Goal: Task Accomplishment & Management: Use online tool/utility

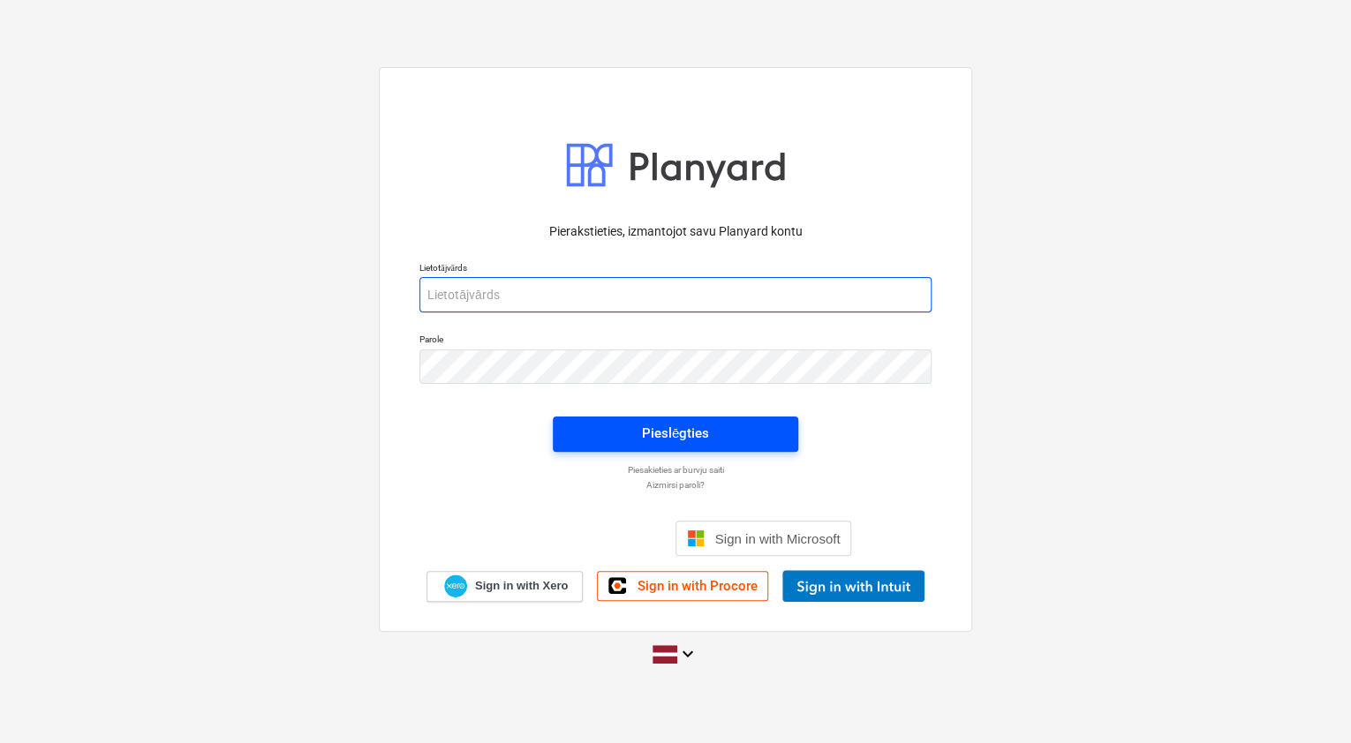
type input "[PERSON_NAME][EMAIL_ADDRESS][DOMAIN_NAME]"
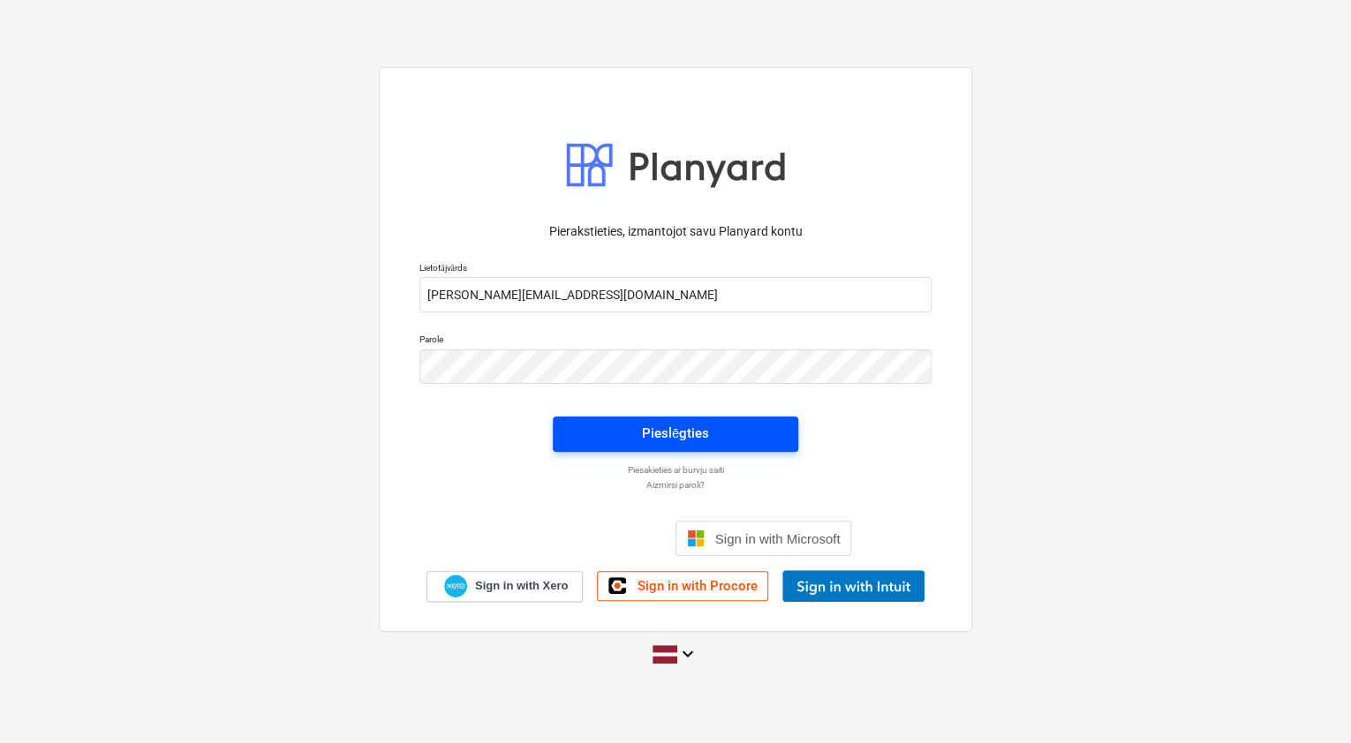
click at [689, 423] on div "Pieslēgties" at bounding box center [675, 433] width 67 height 23
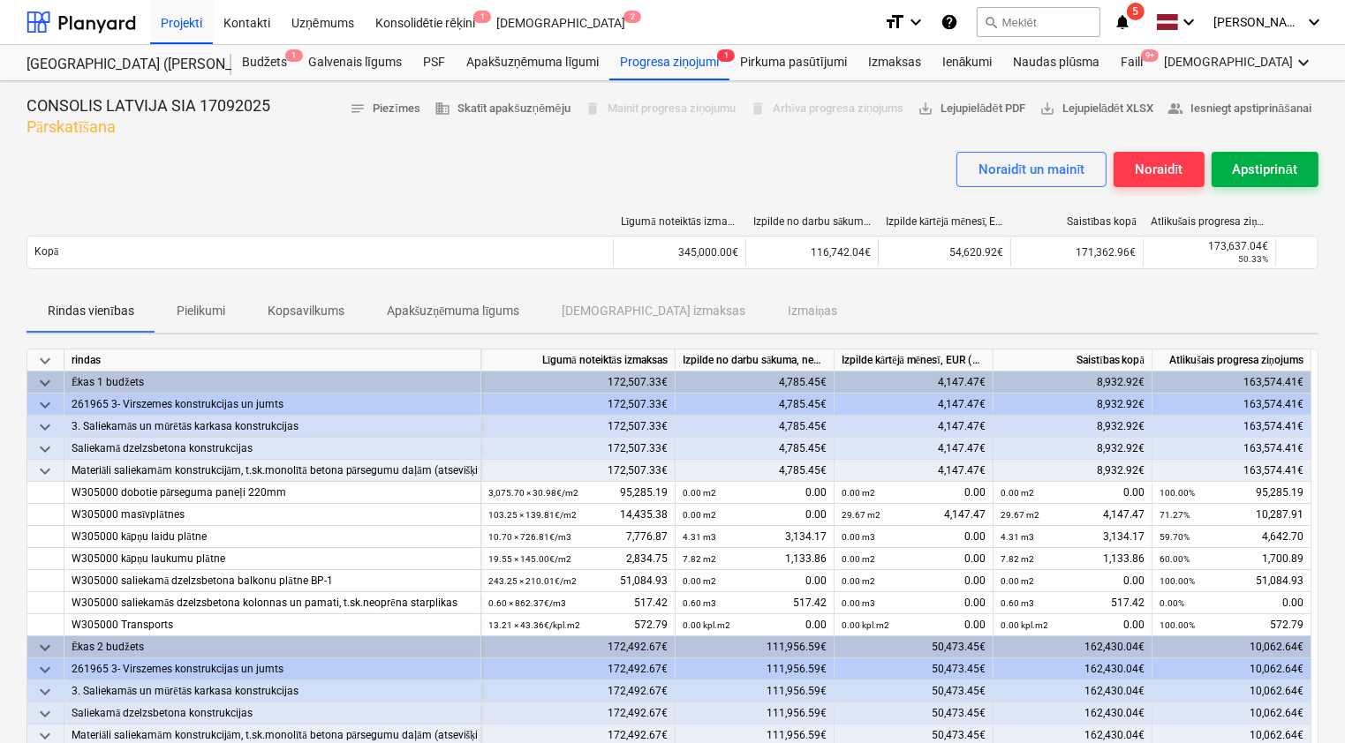
click at [1261, 166] on div "Apstiprināt" at bounding box center [1264, 169] width 64 height 23
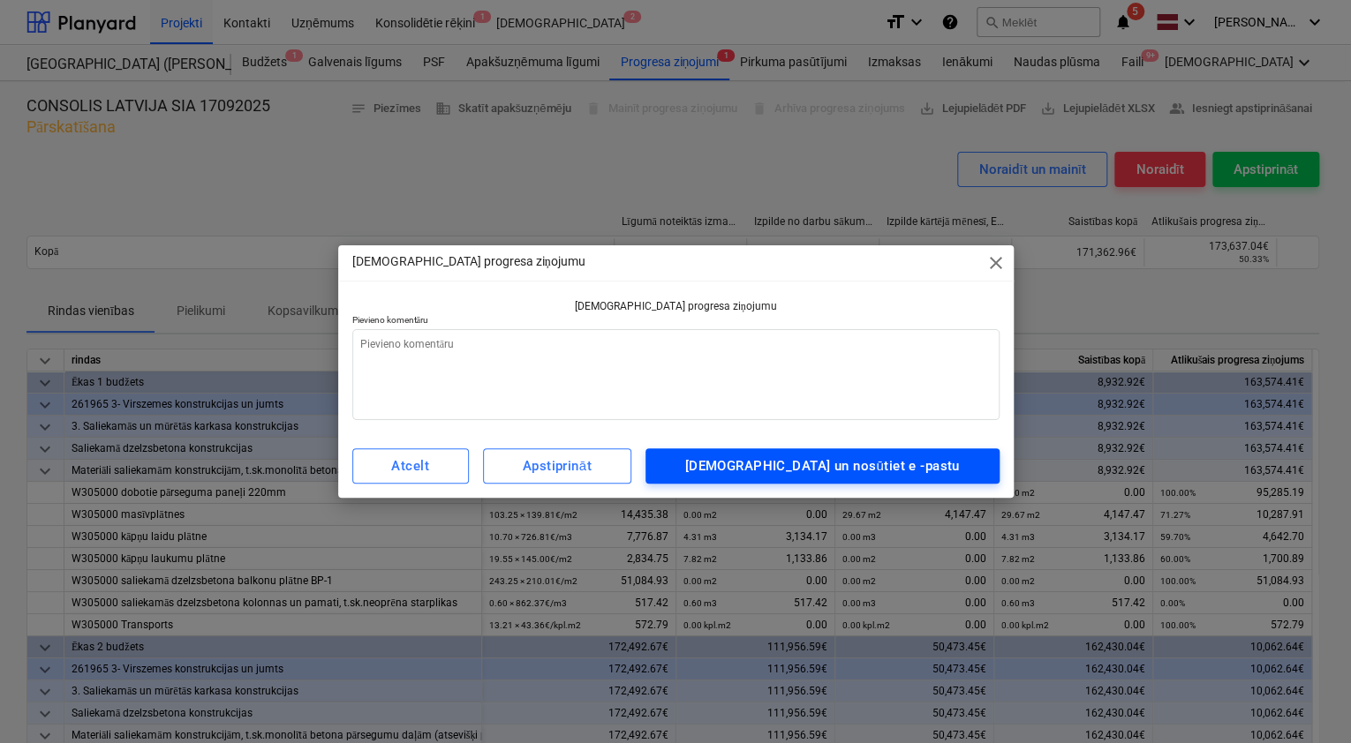
click at [878, 463] on div "[DEMOGRAPHIC_DATA] un nosūtiet e -pastu" at bounding box center [822, 466] width 275 height 23
type textarea "x"
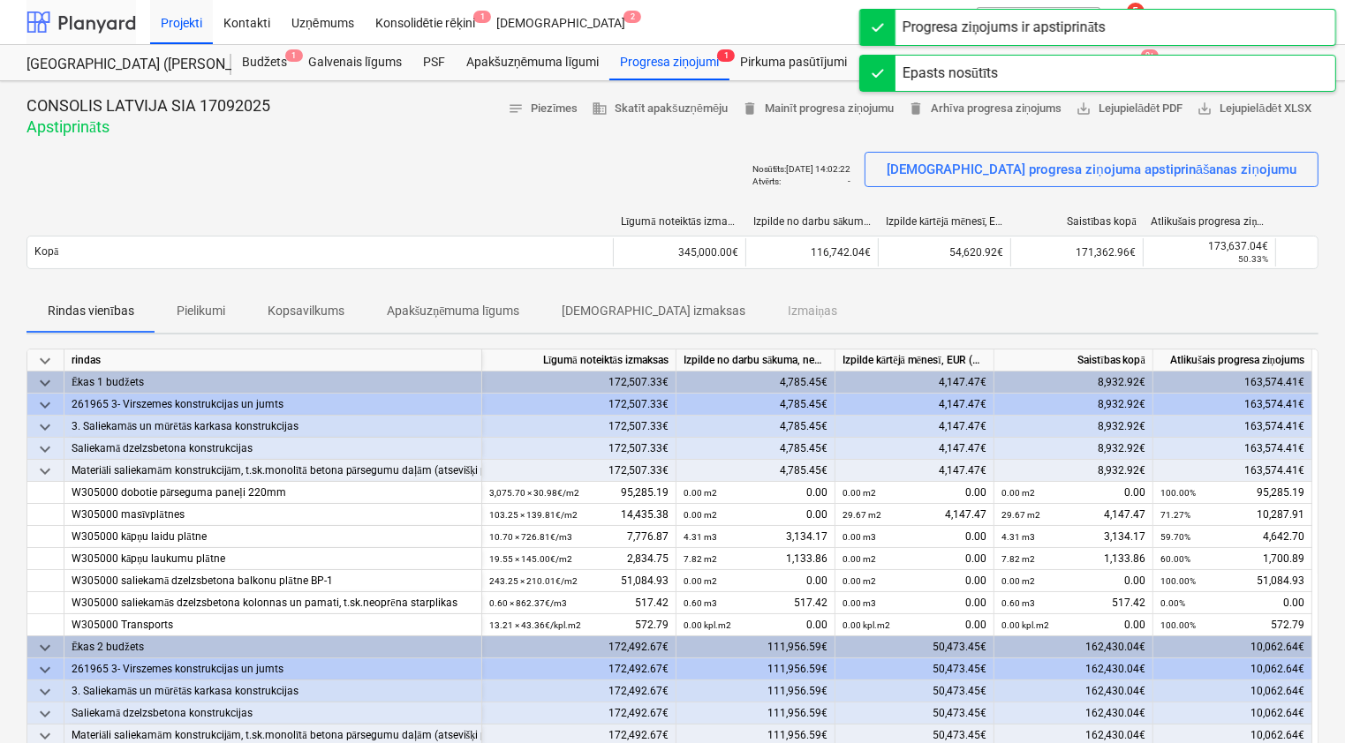
click at [120, 23] on div at bounding box center [80, 22] width 109 height 44
